Goal: Information Seeking & Learning: Learn about a topic

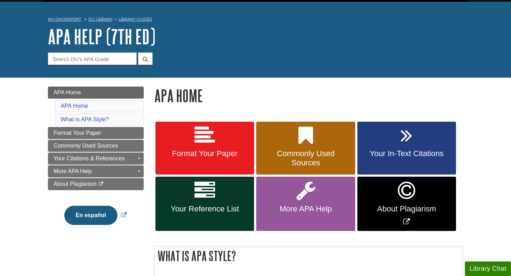
scroll to position [23, 0]
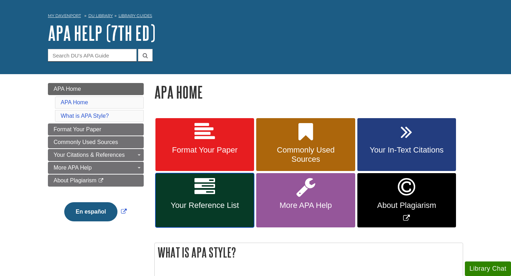
click at [187, 206] on span "Your Reference List" at bounding box center [205, 205] width 88 height 9
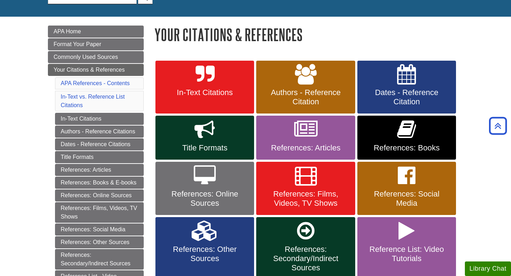
scroll to position [80, 0]
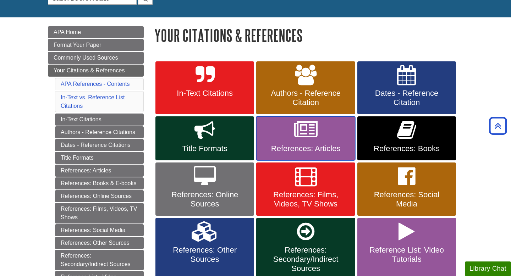
click at [316, 147] on span "References: Articles" at bounding box center [306, 148] width 88 height 9
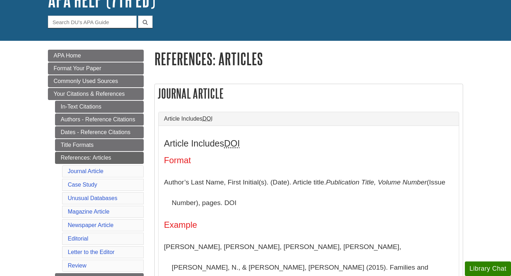
scroll to position [63, 0]
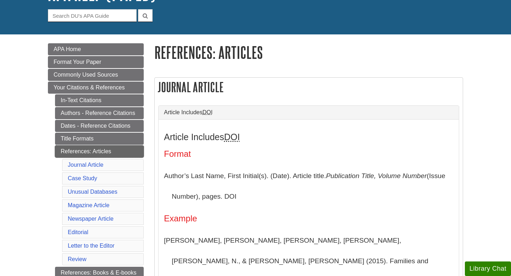
click at [94, 150] on link "References: Articles" at bounding box center [99, 152] width 89 height 12
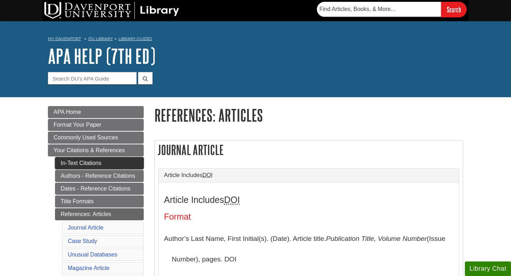
click at [89, 169] on link "In-Text Citations" at bounding box center [99, 163] width 89 height 12
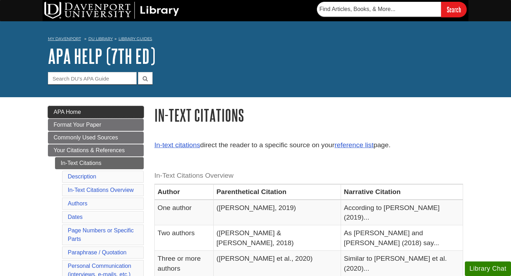
click at [90, 117] on link "APA Home" at bounding box center [96, 112] width 96 height 12
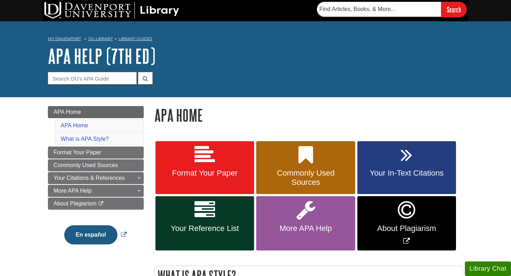
scroll to position [58, 0]
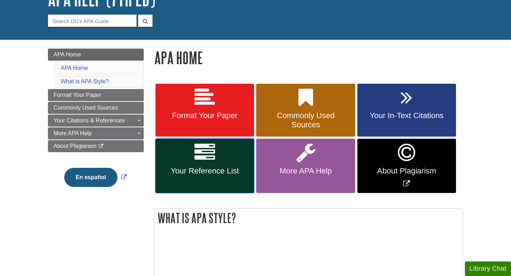
click at [192, 169] on span "Your Reference List" at bounding box center [205, 171] width 88 height 9
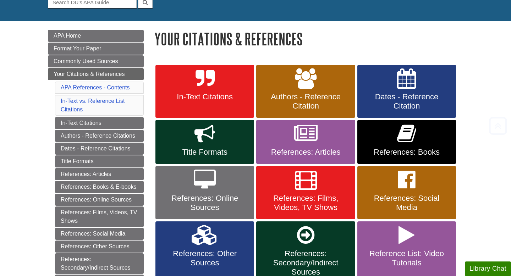
scroll to position [93, 0]
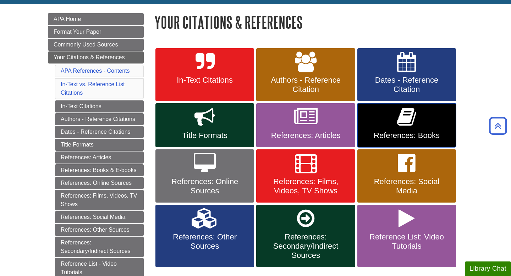
click at [415, 124] on icon at bounding box center [406, 117] width 19 height 21
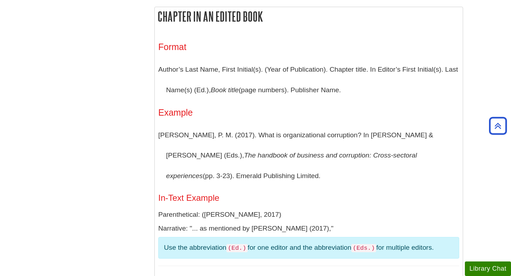
scroll to position [880, 0]
